Goal: Task Accomplishment & Management: Use online tool/utility

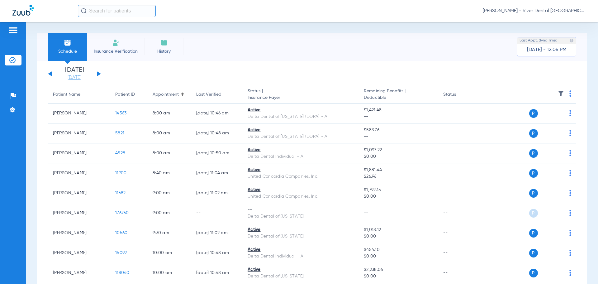
click at [73, 79] on link "[DATE]" at bounding box center [74, 77] width 37 height 6
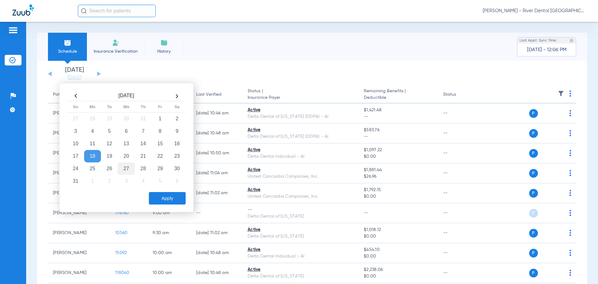
click at [109, 165] on td "26" at bounding box center [109, 168] width 17 height 12
click at [175, 201] on button "Apply" at bounding box center [167, 198] width 37 height 12
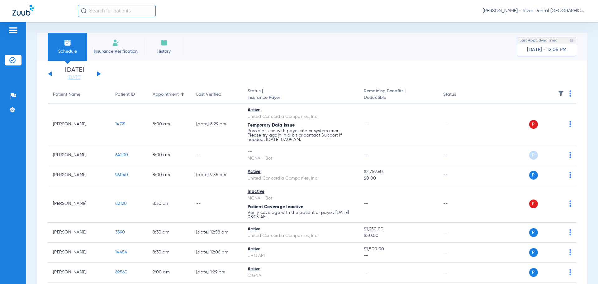
click at [568, 88] on th at bounding box center [528, 94] width 96 height 17
click at [568, 89] on th at bounding box center [528, 94] width 96 height 17
click at [569, 93] on img at bounding box center [570, 93] width 2 height 6
click at [538, 118] on span "Verify All" at bounding box center [542, 118] width 37 height 4
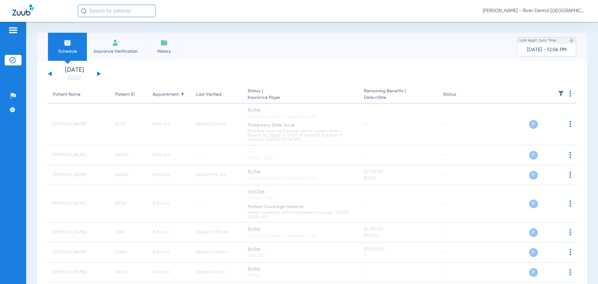
drag, startPoint x: 81, startPoint y: 79, endPoint x: 85, endPoint y: 91, distance: 12.0
click at [81, 79] on link "[DATE]" at bounding box center [74, 77] width 37 height 6
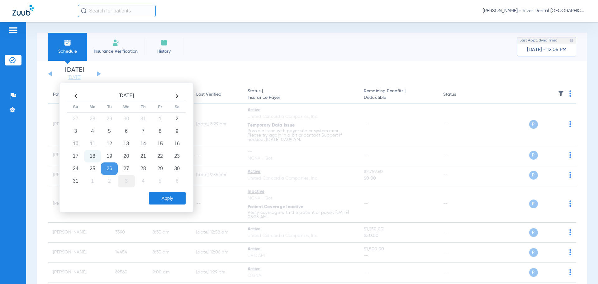
click at [126, 171] on td "27" at bounding box center [126, 168] width 17 height 12
click at [155, 199] on button "Apply" at bounding box center [167, 198] width 37 height 12
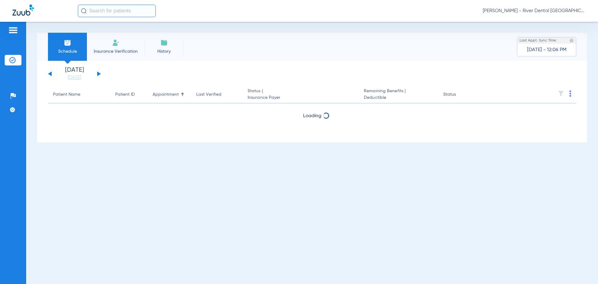
click at [569, 91] on img at bounding box center [570, 93] width 2 height 6
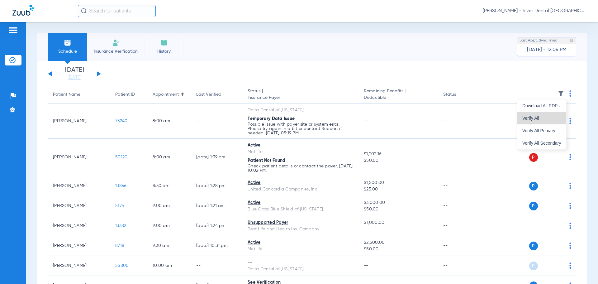
click at [537, 119] on span "Verify All" at bounding box center [541, 118] width 39 height 4
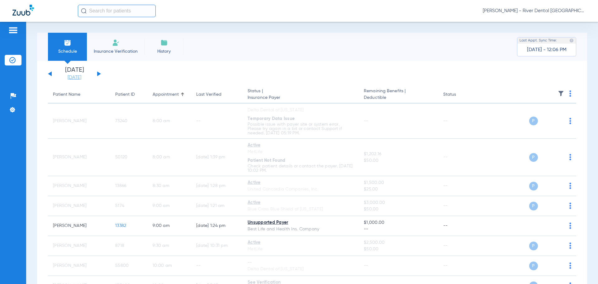
click at [79, 78] on link "[DATE]" at bounding box center [74, 77] width 37 height 6
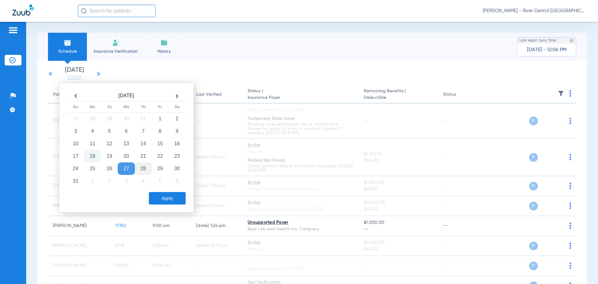
click at [150, 169] on td "28" at bounding box center [143, 168] width 17 height 12
click at [163, 201] on button "Apply" at bounding box center [167, 198] width 37 height 12
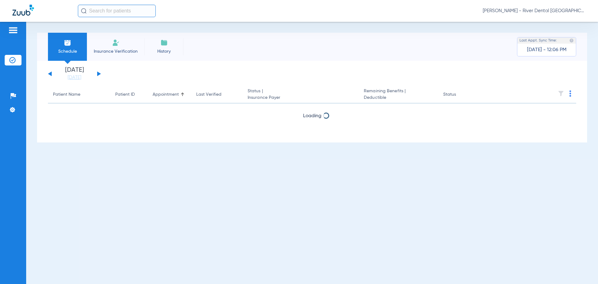
click at [571, 96] on th at bounding box center [528, 94] width 96 height 17
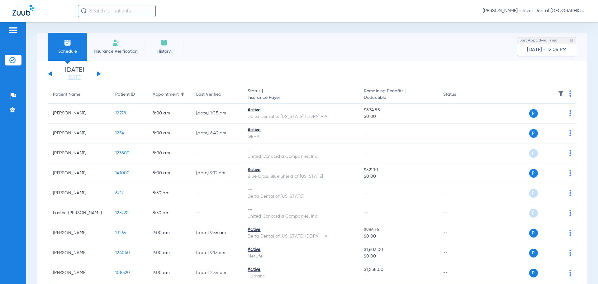
click at [570, 94] on th at bounding box center [528, 94] width 96 height 17
click at [567, 94] on th at bounding box center [528, 94] width 96 height 17
click at [569, 94] on img at bounding box center [570, 93] width 2 height 6
click at [533, 120] on span "Verify All" at bounding box center [541, 118] width 39 height 4
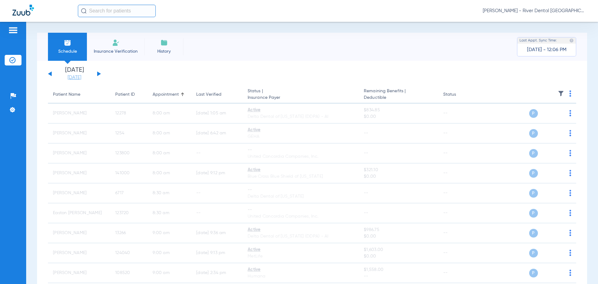
click at [85, 76] on link "[DATE]" at bounding box center [74, 77] width 37 height 6
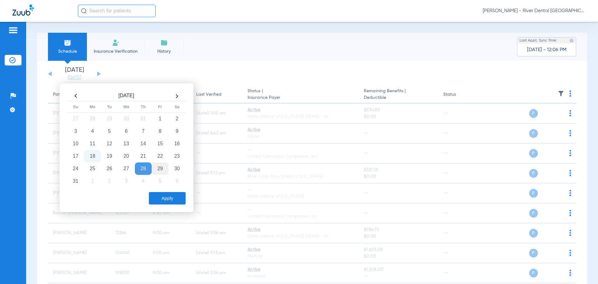
click at [159, 169] on td "29" at bounding box center [160, 168] width 17 height 12
click at [179, 204] on button "Apply" at bounding box center [167, 198] width 37 height 12
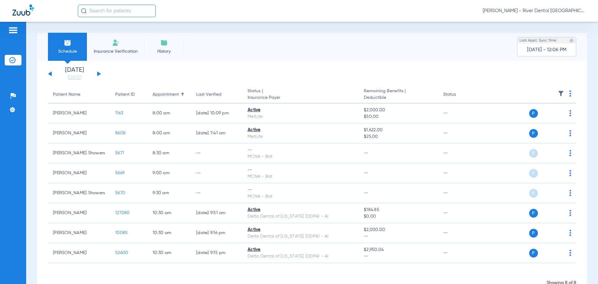
click at [567, 94] on th at bounding box center [528, 94] width 96 height 17
click at [567, 97] on th at bounding box center [528, 94] width 96 height 17
click at [569, 96] on img at bounding box center [570, 93] width 2 height 6
click at [542, 116] on button "Verify All" at bounding box center [542, 118] width 47 height 12
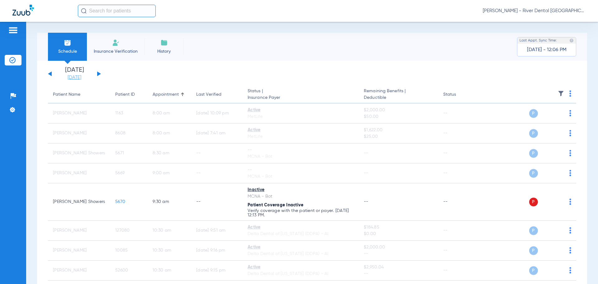
click at [78, 76] on link "[DATE]" at bounding box center [74, 77] width 37 height 6
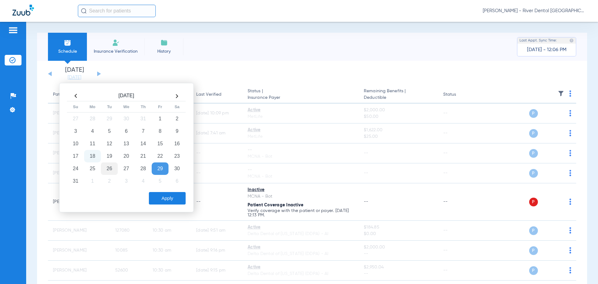
click at [105, 170] on td "26" at bounding box center [109, 168] width 17 height 12
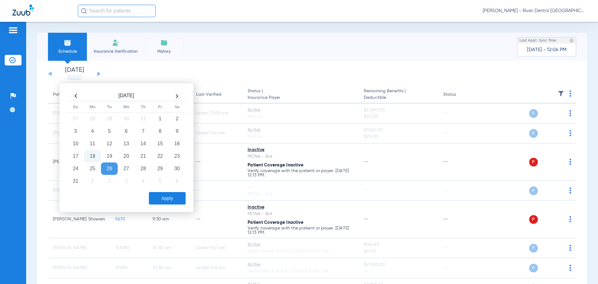
click at [156, 194] on button "Apply" at bounding box center [167, 198] width 37 height 12
